Goal: Task Accomplishment & Management: Manage account settings

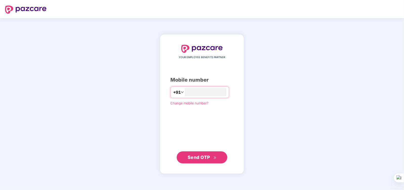
type input "**********"
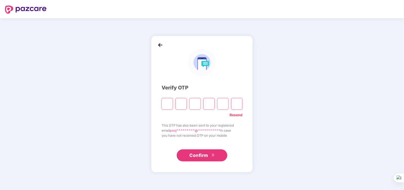
paste input "*"
type input "*"
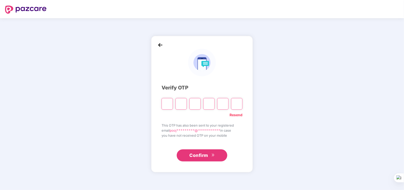
type input "*"
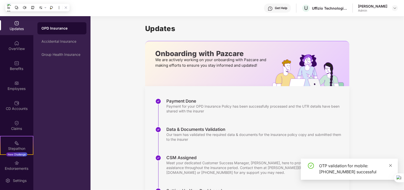
click at [389, 165] on icon "close" at bounding box center [390, 166] width 4 height 4
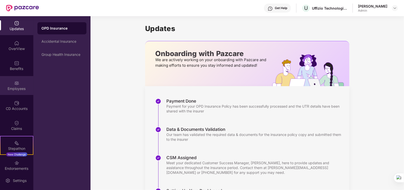
click at [16, 85] on img at bounding box center [16, 83] width 5 height 5
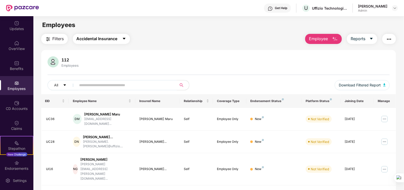
click at [114, 37] on span "Accidental Insurance" at bounding box center [97, 39] width 41 height 6
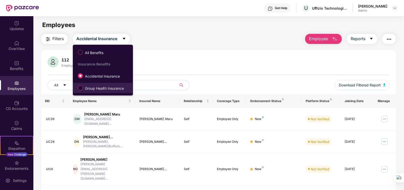
click at [112, 88] on span "Group Health Insurance" at bounding box center [104, 89] width 43 height 6
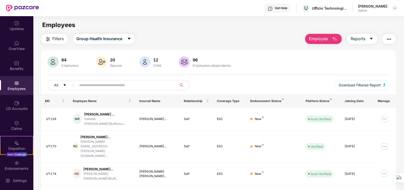
click at [221, 43] on div "Filters Group Health Insurance Employee Reports" at bounding box center [218, 39] width 355 height 10
click at [157, 86] on input "text" at bounding box center [124, 85] width 91 height 8
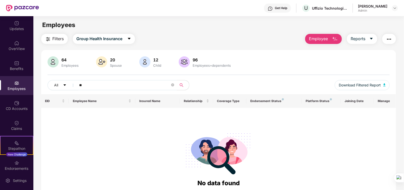
type input "*"
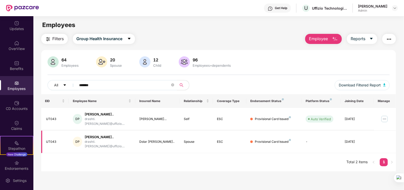
type input "*******"
drag, startPoint x: 76, startPoint y: 131, endPoint x: 133, endPoint y: 133, distance: 57.4
click at [76, 137] on div "DP" at bounding box center [77, 142] width 9 height 10
drag, startPoint x: 147, startPoint y: 133, endPoint x: 201, endPoint y: 132, distance: 54.3
click at [150, 139] on div "Dolar [PERSON_NAME].." at bounding box center [157, 141] width 36 height 5
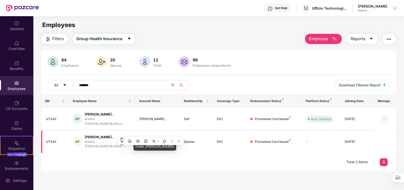
click at [224, 139] on div "ESC" at bounding box center [229, 141] width 25 height 5
drag, startPoint x: 239, startPoint y: 133, endPoint x: 266, endPoint y: 136, distance: 27.8
click at [239, 139] on div "ESC" at bounding box center [229, 141] width 25 height 5
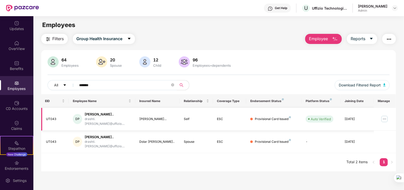
click at [381, 115] on img at bounding box center [384, 119] width 8 height 8
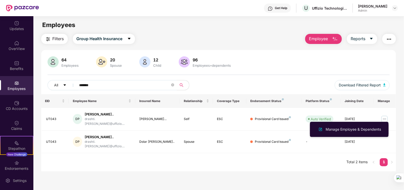
click at [369, 130] on div "Manage Employee & Dependents" at bounding box center [352, 130] width 57 height 6
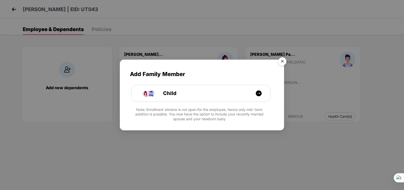
click at [285, 62] on img "Close" at bounding box center [282, 62] width 14 height 14
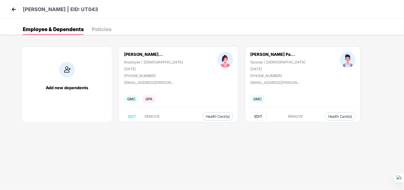
click at [254, 117] on span "EDIT" at bounding box center [258, 116] width 8 height 4
select select "****"
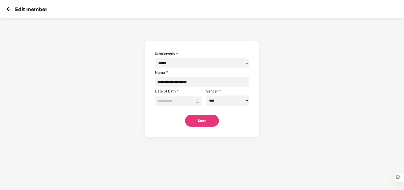
type input "**********"
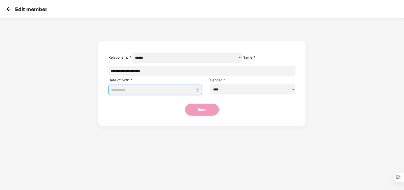
click at [173, 93] on input at bounding box center [152, 90] width 83 height 6
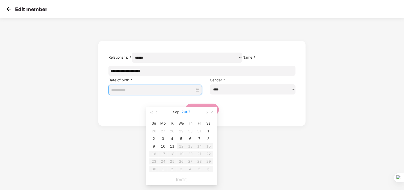
click at [187, 110] on button "2007" at bounding box center [186, 112] width 9 height 10
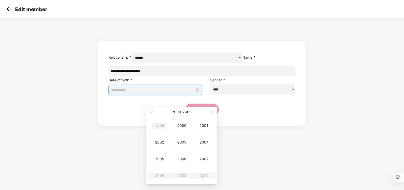
type input "**********"
click at [151, 112] on span "button" at bounding box center [151, 112] width 3 height 3
type input "**********"
click at [181, 143] on div "1993" at bounding box center [181, 142] width 15 height 6
type input "**********"
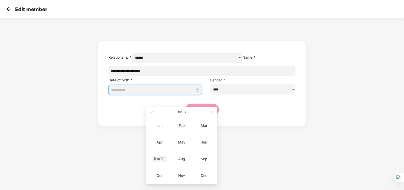
click at [159, 160] on div "[DATE]" at bounding box center [159, 159] width 15 height 6
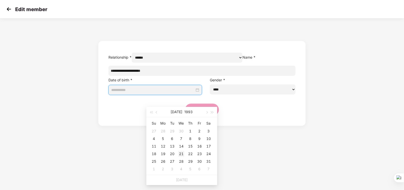
type input "**********"
click at [182, 153] on div "21" at bounding box center [181, 154] width 6 height 6
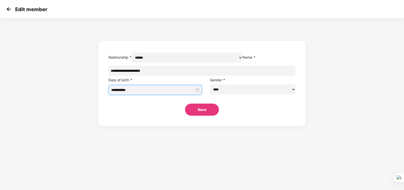
click at [207, 116] on button "Save" at bounding box center [202, 110] width 34 height 12
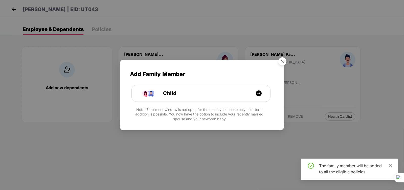
click at [282, 63] on img "Close" at bounding box center [282, 62] width 14 height 14
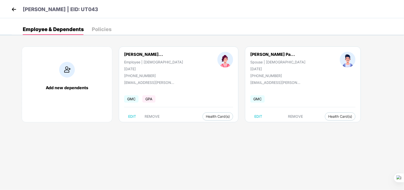
click at [314, 153] on body "[PERSON_NAME] | EID: UT043 Employee & Dependents Policies Add new dependents [P…" at bounding box center [202, 95] width 404 height 190
click at [76, 165] on body "[PERSON_NAME] | EID: UT043 Employee & Dependents Policies Add new dependents [P…" at bounding box center [202, 95] width 404 height 190
click at [176, 24] on div "Employee & Dependents Policies" at bounding box center [208, 29] width 392 height 11
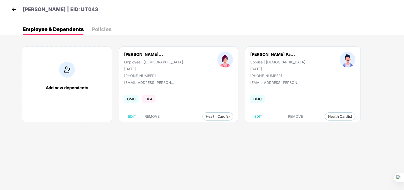
click at [178, 144] on body "[PERSON_NAME] | EID: UT043 Employee & Dependents Policies Add new dependents [P…" at bounding box center [202, 95] width 404 height 190
click at [207, 142] on body "[PERSON_NAME] | EID: UT043 Employee & Dependents Policies Add new dependents [P…" at bounding box center [202, 95] width 404 height 190
click at [99, 31] on div "Policies" at bounding box center [102, 29] width 20 height 5
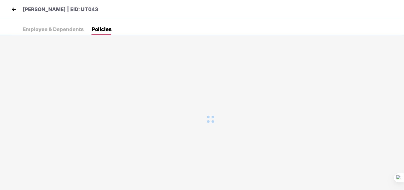
click at [67, 30] on div "Employee & Dependents" at bounding box center [53, 29] width 61 height 5
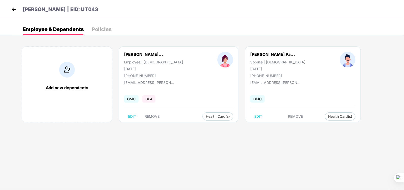
click at [128, 23] on div "Employee & Dependents Policies Add new dependents [PERSON_NAME]... Employee | […" at bounding box center [202, 26] width 404 height 17
drag, startPoint x: 144, startPoint y: 11, endPoint x: 0, endPoint y: 11, distance: 144.2
click at [0, 11] on div "[PERSON_NAME] | EID: UT043" at bounding box center [202, 9] width 404 height 18
click at [38, 145] on body "[PERSON_NAME] | EID: UT043 Employee & Dependents Policies Add new dependents [P…" at bounding box center [202, 95] width 404 height 190
drag, startPoint x: 138, startPoint y: 12, endPoint x: 0, endPoint y: 11, distance: 138.2
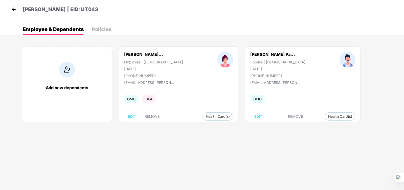
click at [0, 11] on div "[PERSON_NAME] | EID: UT043" at bounding box center [202, 9] width 404 height 18
drag, startPoint x: 155, startPoint y: 28, endPoint x: 47, endPoint y: 15, distance: 109.4
click at [47, 15] on div "[PERSON_NAME] | EID: UT043 Employee & Dependents Policies Add new dependents [P…" at bounding box center [202, 17] width 404 height 35
click at [199, 15] on div "[PERSON_NAME] | EID: UT043" at bounding box center [202, 9] width 404 height 18
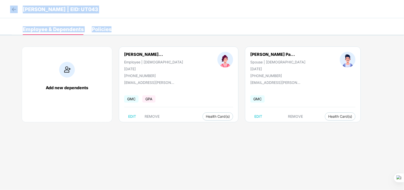
drag, startPoint x: 163, startPoint y: 30, endPoint x: 22, endPoint y: 5, distance: 142.5
click at [22, 5] on div "[PERSON_NAME] | EID: UT043 Employee & Dependents Policies Add new dependents [P…" at bounding box center [202, 17] width 404 height 35
click at [176, 16] on div "[PERSON_NAME] | EID: UT043" at bounding box center [202, 9] width 404 height 18
drag, startPoint x: 172, startPoint y: 31, endPoint x: 24, endPoint y: 9, distance: 149.5
click at [24, 9] on div "[PERSON_NAME] | EID: UT043 Employee & Dependents Policies Add new dependents [P…" at bounding box center [202, 17] width 404 height 35
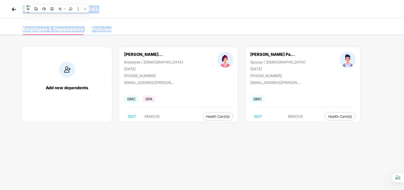
click at [171, 26] on div "Employee & Dependents Policies" at bounding box center [208, 29] width 392 height 11
drag, startPoint x: 204, startPoint y: 30, endPoint x: 0, endPoint y: 3, distance: 205.6
click at [0, 3] on div "[PERSON_NAME] | EID: UT043 Employee & Dependents Policies Add new dependents [P…" at bounding box center [202, 17] width 404 height 35
click at [177, 26] on div "Employee & Dependents Policies" at bounding box center [208, 29] width 392 height 11
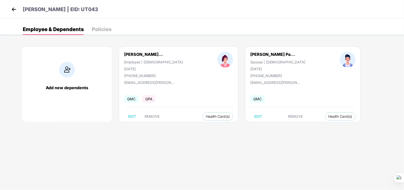
drag, startPoint x: 385, startPoint y: 123, endPoint x: 0, endPoint y: 7, distance: 402.2
click at [0, 7] on div "[PERSON_NAME] | EID: UT043 Employee & Dependents Policies Add new dependents [P…" at bounding box center [202, 17] width 404 height 35
click at [245, 31] on div "Employee & Dependents Policies" at bounding box center [208, 29] width 392 height 11
click at [16, 8] on img at bounding box center [14, 10] width 8 height 8
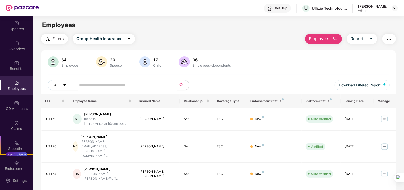
click at [198, 27] on div "Employees" at bounding box center [218, 25] width 370 height 10
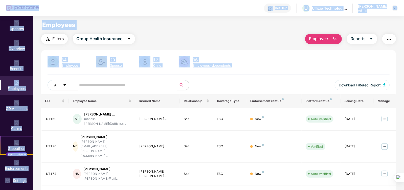
drag, startPoint x: 398, startPoint y: 83, endPoint x: 0, endPoint y: -16, distance: 410.2
click at [0, 0] on html "Get Help U Uffizio Technologies Private Limited Pooja [PERSON_NAME] Admin Updat…" at bounding box center [202, 95] width 404 height 190
click at [250, 65] on div "64 Employees 20 Spouse 12 Child [DEMOGRAPHIC_DATA] Employees+dependents" at bounding box center [218, 62] width 342 height 12
